Goal: Check status: Check status

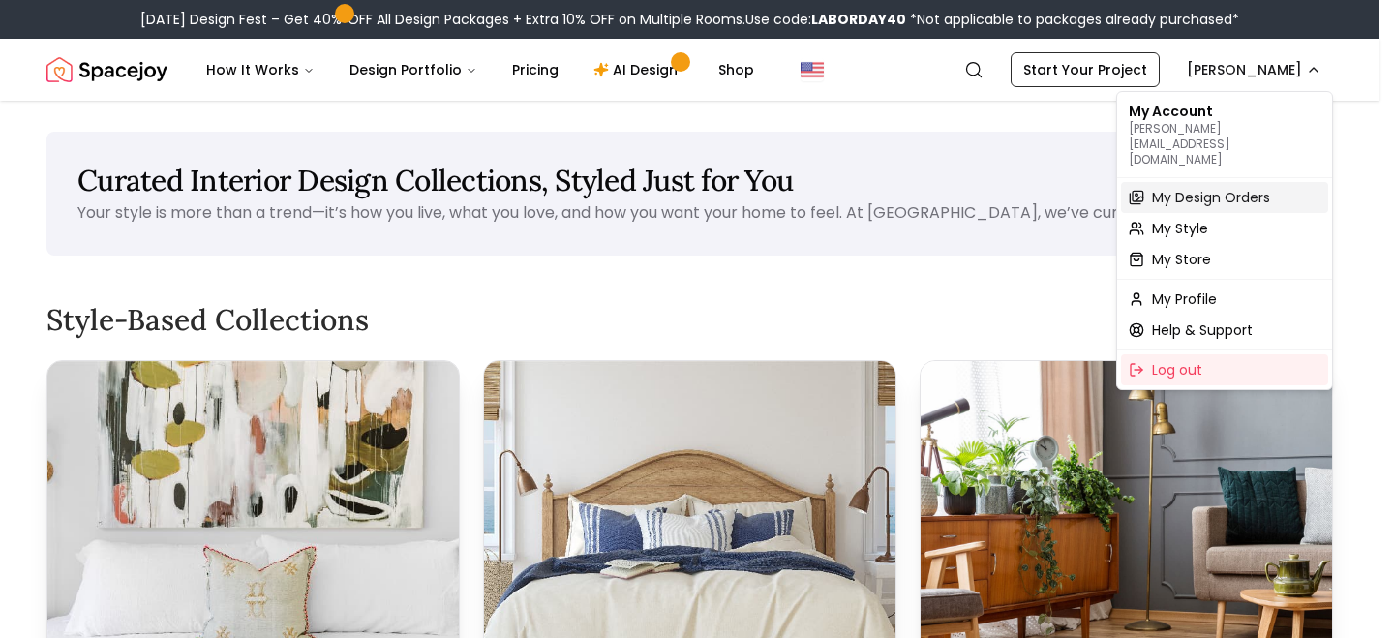
click at [1223, 188] on span "My Design Orders" at bounding box center [1211, 197] width 118 height 19
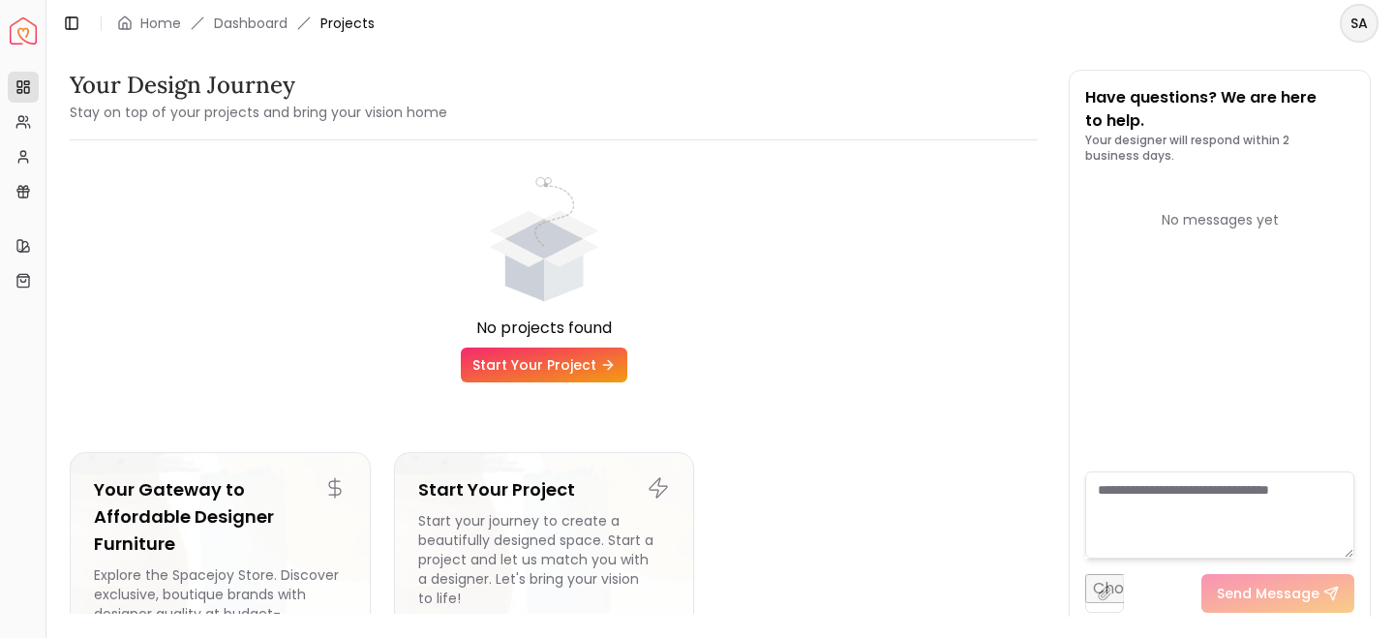
click at [1361, 33] on html "Spacejoy Dashboard Overview Projects My Referrals My Profile Gift Card Balance …" at bounding box center [697, 319] width 1394 height 638
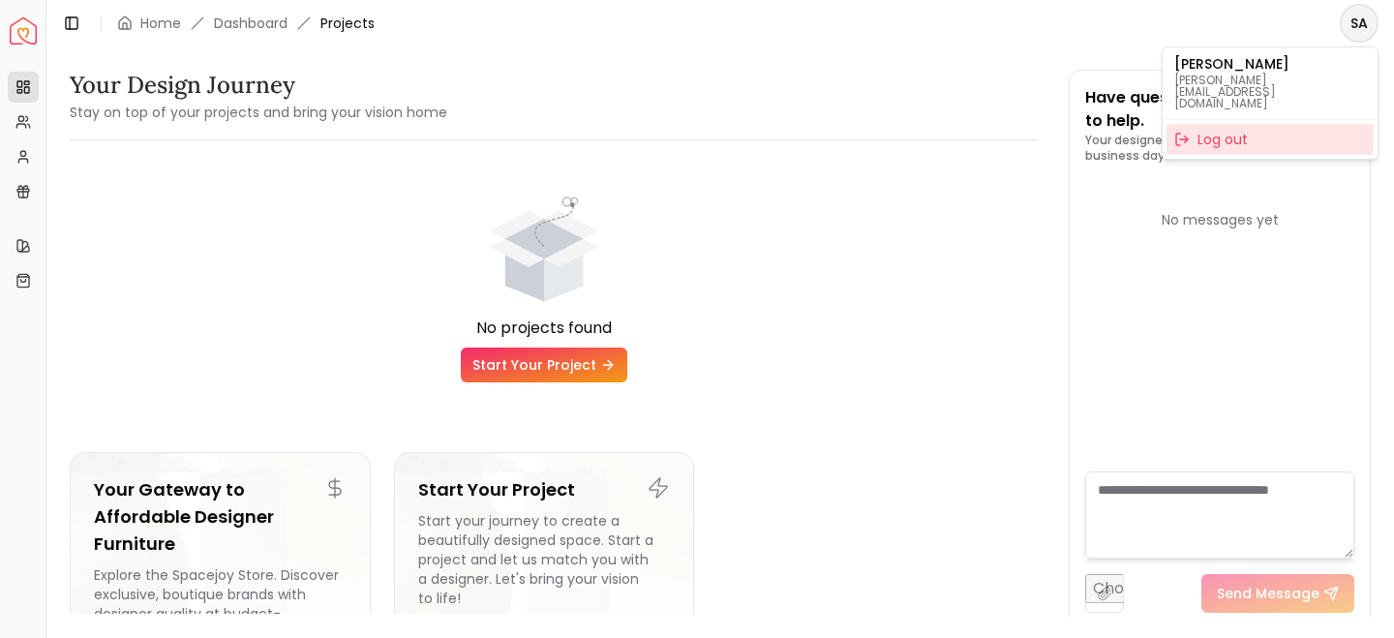
click at [1232, 124] on div "Log out" at bounding box center [1270, 139] width 207 height 31
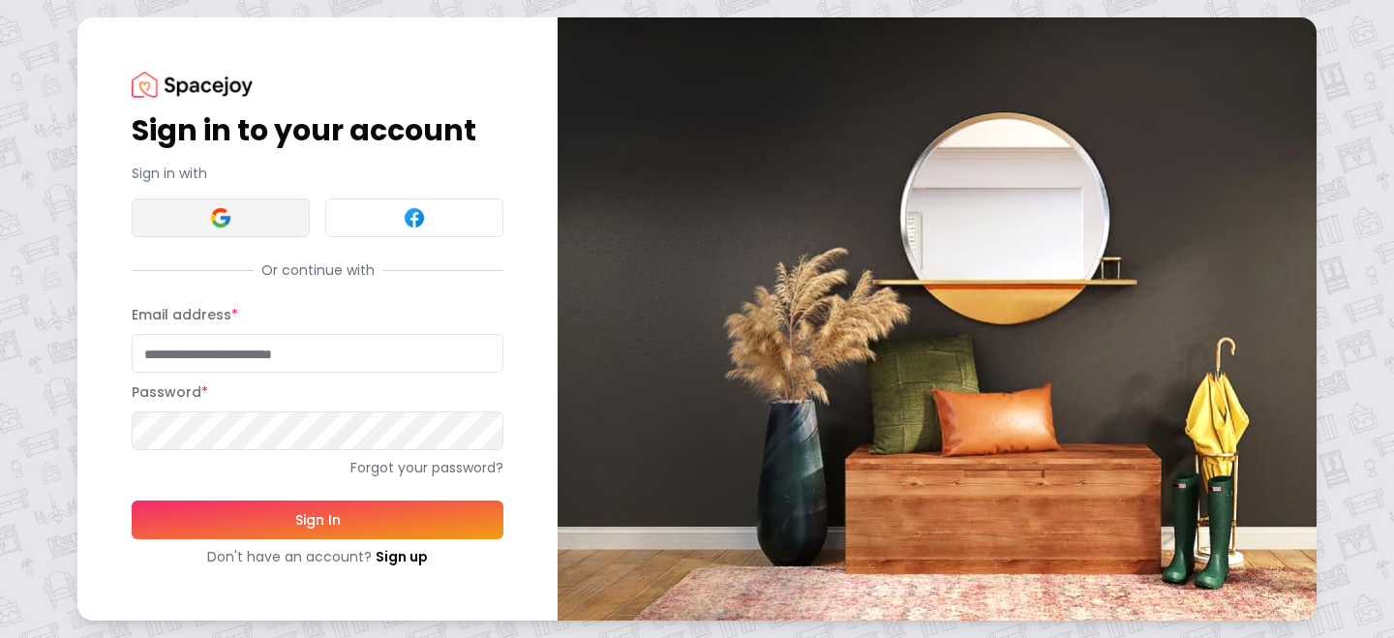
click at [255, 223] on button at bounding box center [221, 218] width 178 height 39
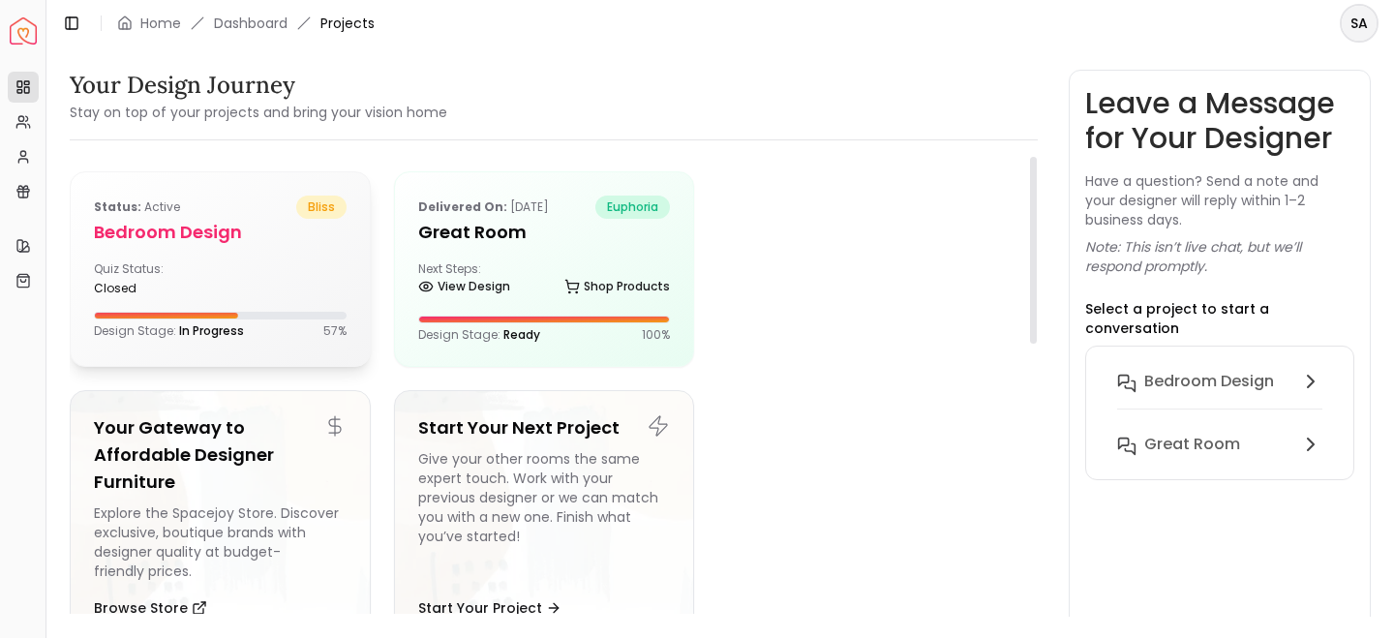
click at [322, 276] on div "Quiz Status: closed" at bounding box center [220, 278] width 253 height 35
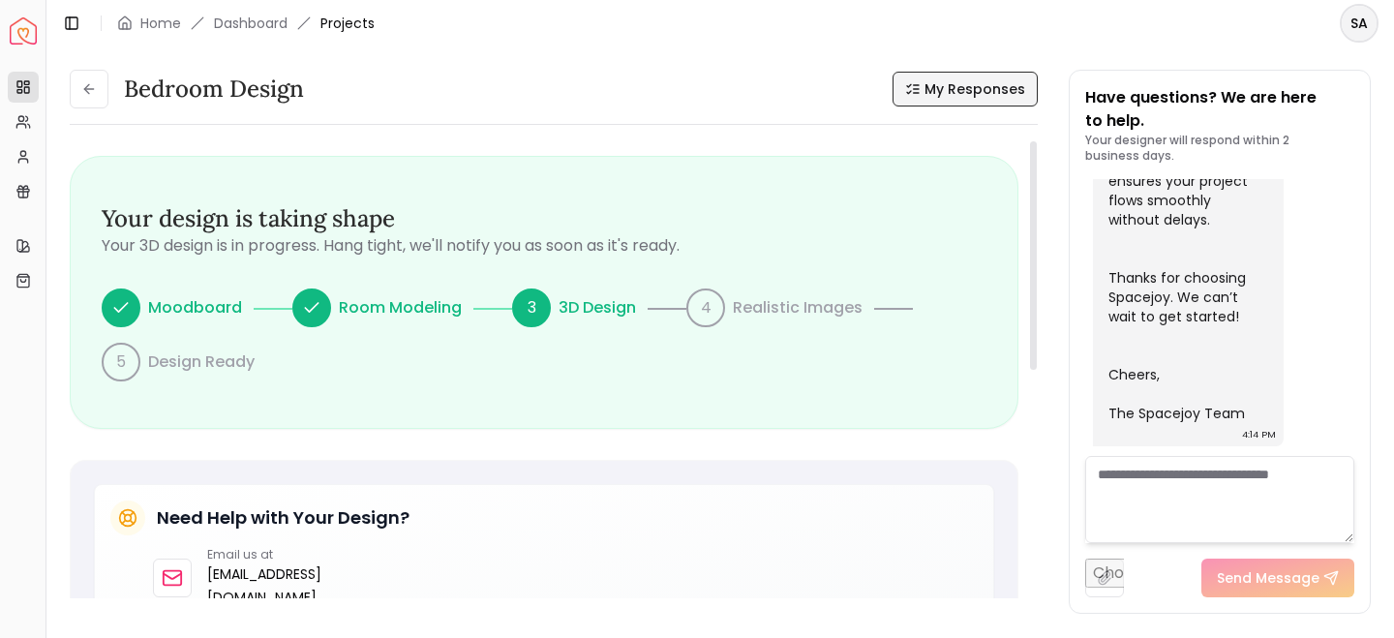
click at [940, 85] on span "My Responses" at bounding box center [975, 88] width 101 height 19
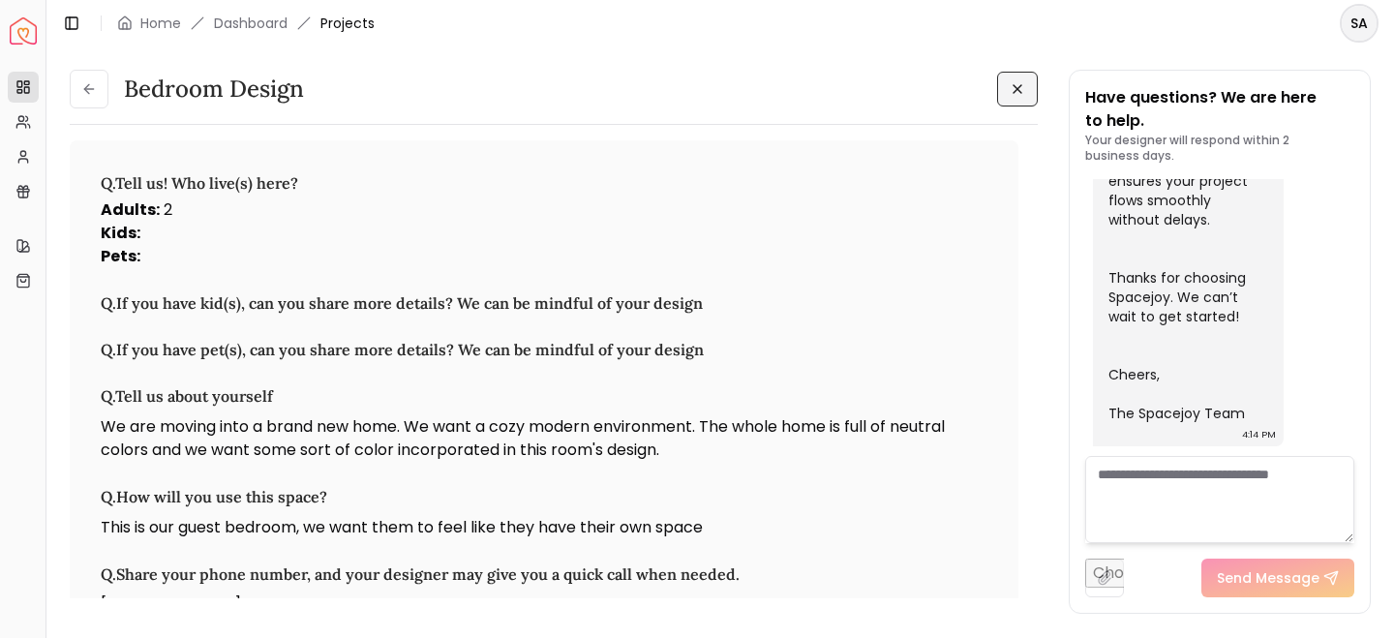
click at [1036, 90] on button at bounding box center [1017, 89] width 41 height 35
